Goal: Find specific fact: Find contact information

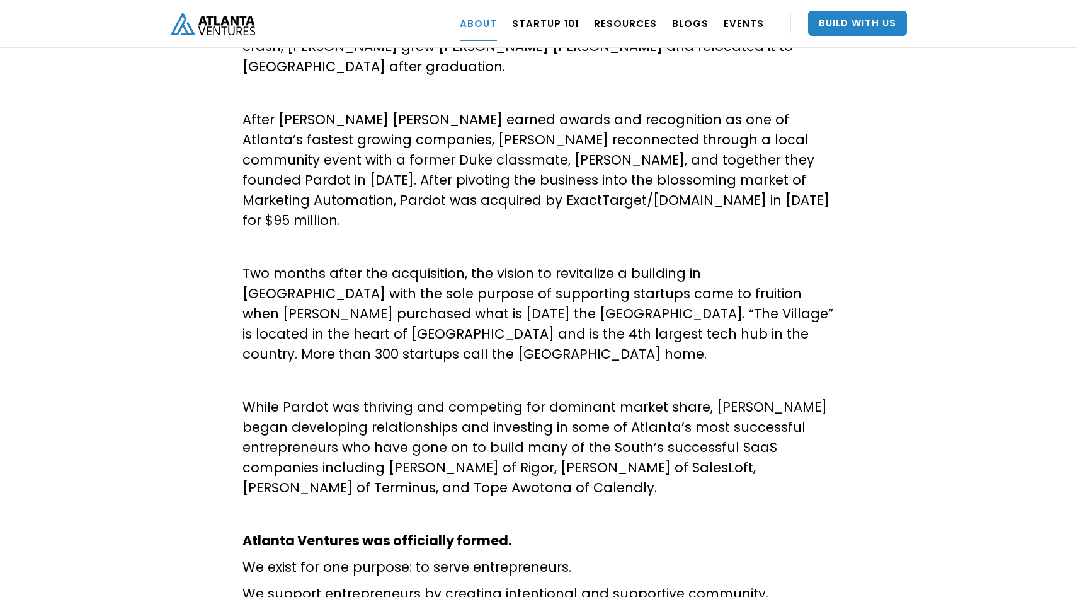
scroll to position [482, 0]
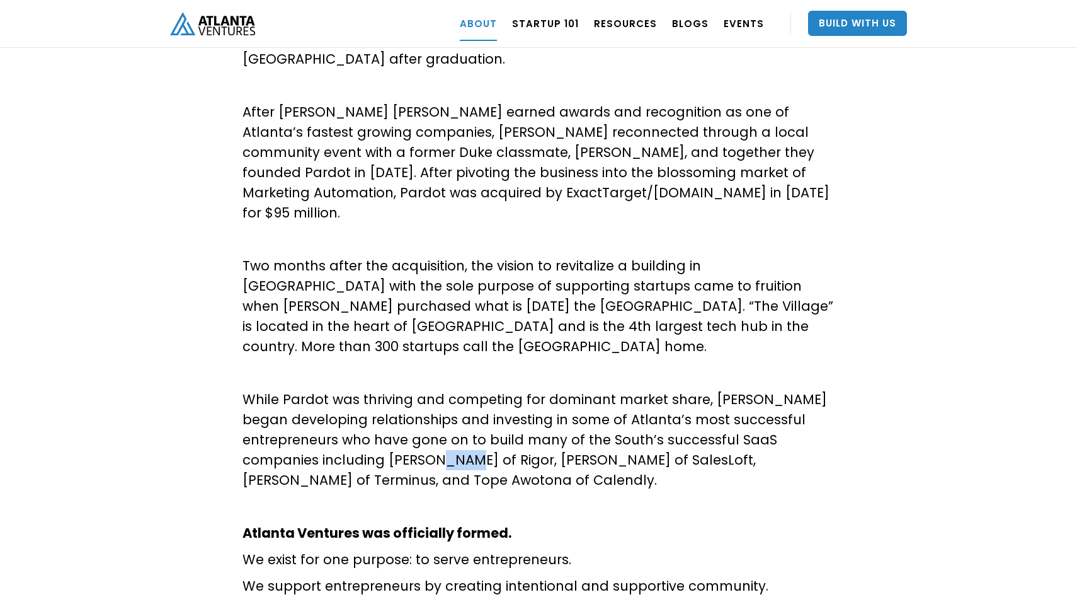
drag, startPoint x: 481, startPoint y: 420, endPoint x: 510, endPoint y: 422, distance: 28.4
click at [510, 422] on p "While Pardot was thriving and competing for dominant market share, David began …" at bounding box center [539, 439] width 592 height 101
copy p "Rigo"
click at [473, 422] on p "While Pardot was thriving and competing for dominant market share, David began …" at bounding box center [539, 439] width 592 height 101
drag, startPoint x: 388, startPoint y: 420, endPoint x: 515, endPoint y: 420, distance: 127.3
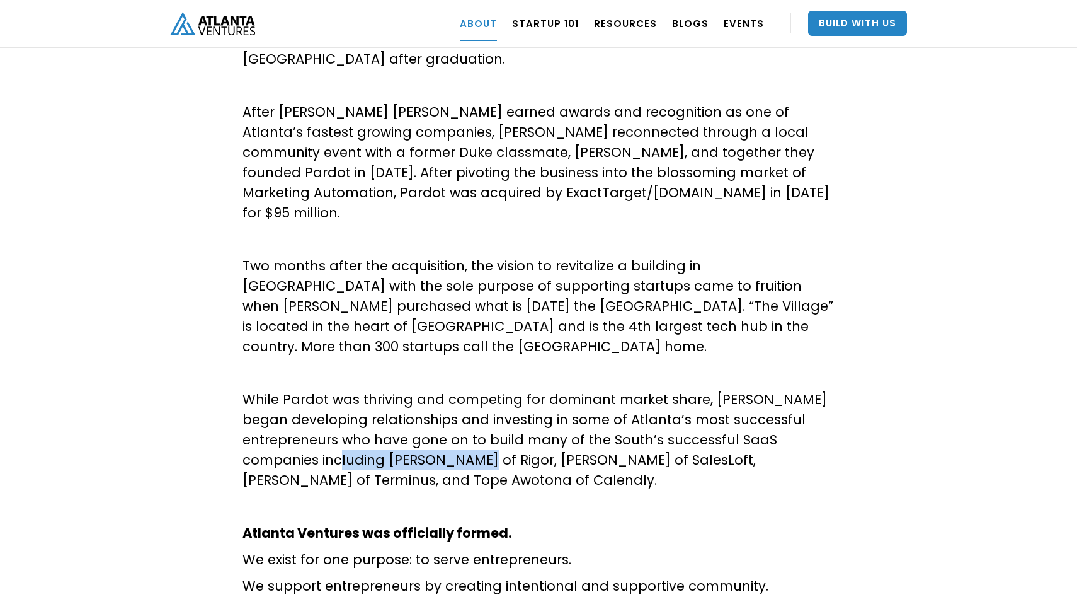
click at [515, 420] on p "While Pardot was thriving and competing for dominant market share, David began …" at bounding box center [539, 439] width 592 height 101
copy p "Craig Hyde of Rigor,"
